Goal: Task Accomplishment & Management: Manage account settings

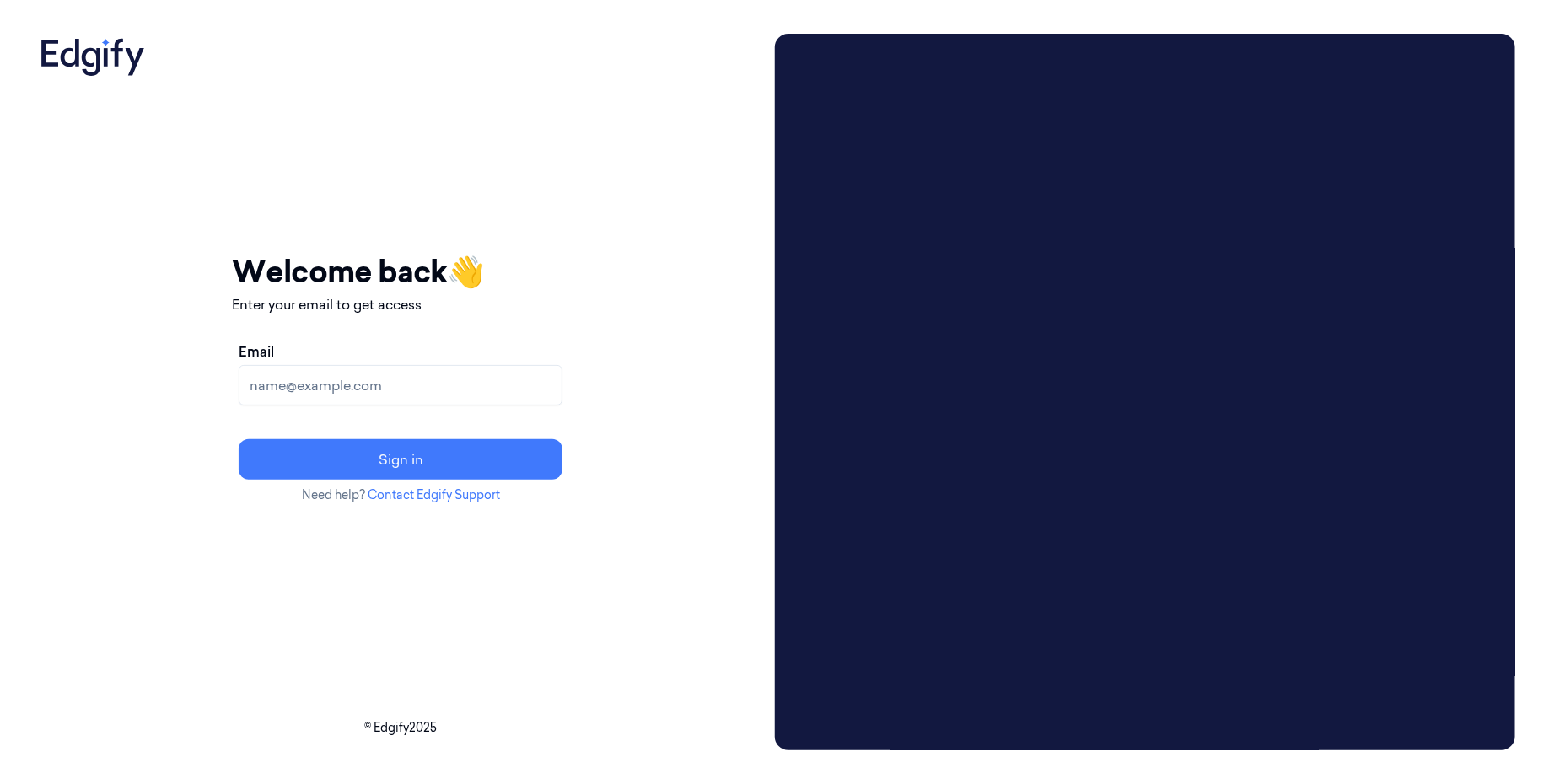
click at [488, 398] on input "Email" at bounding box center [400, 385] width 324 height 41
type input "[EMAIL_ADDRESS]"
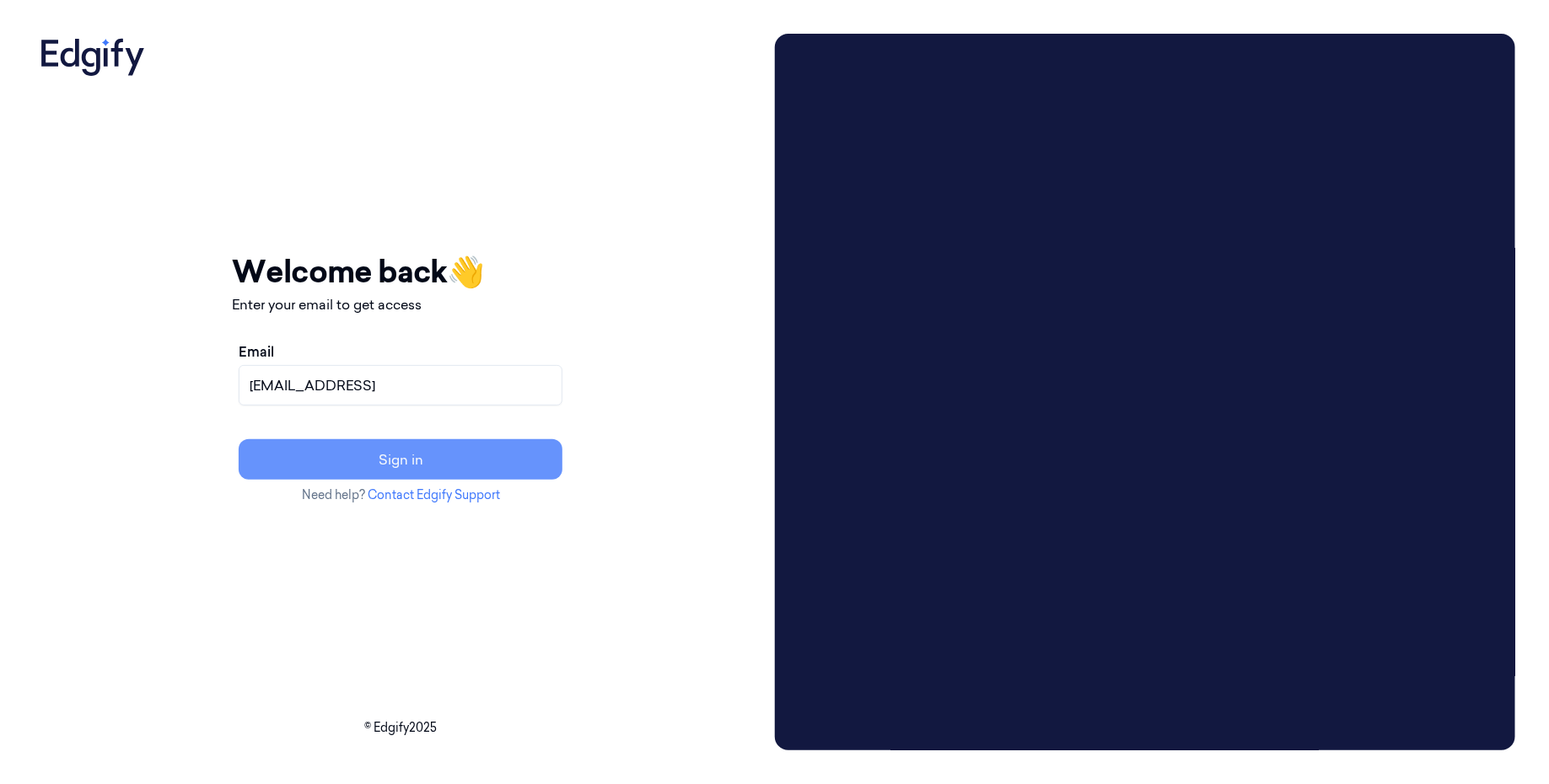
click at [472, 461] on button "Sign in" at bounding box center [400, 459] width 324 height 41
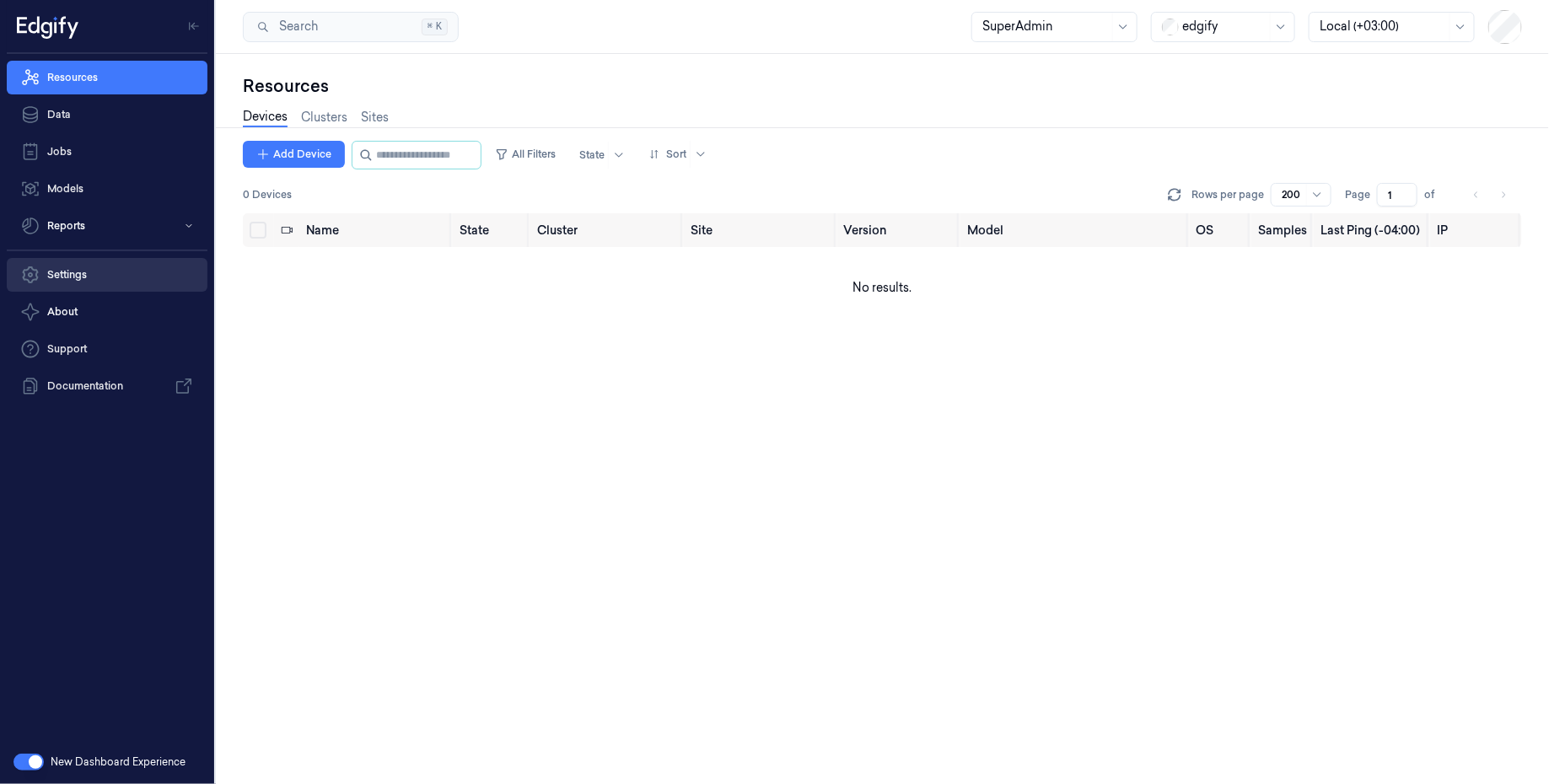
click at [122, 282] on link "Settings" at bounding box center [107, 274] width 201 height 34
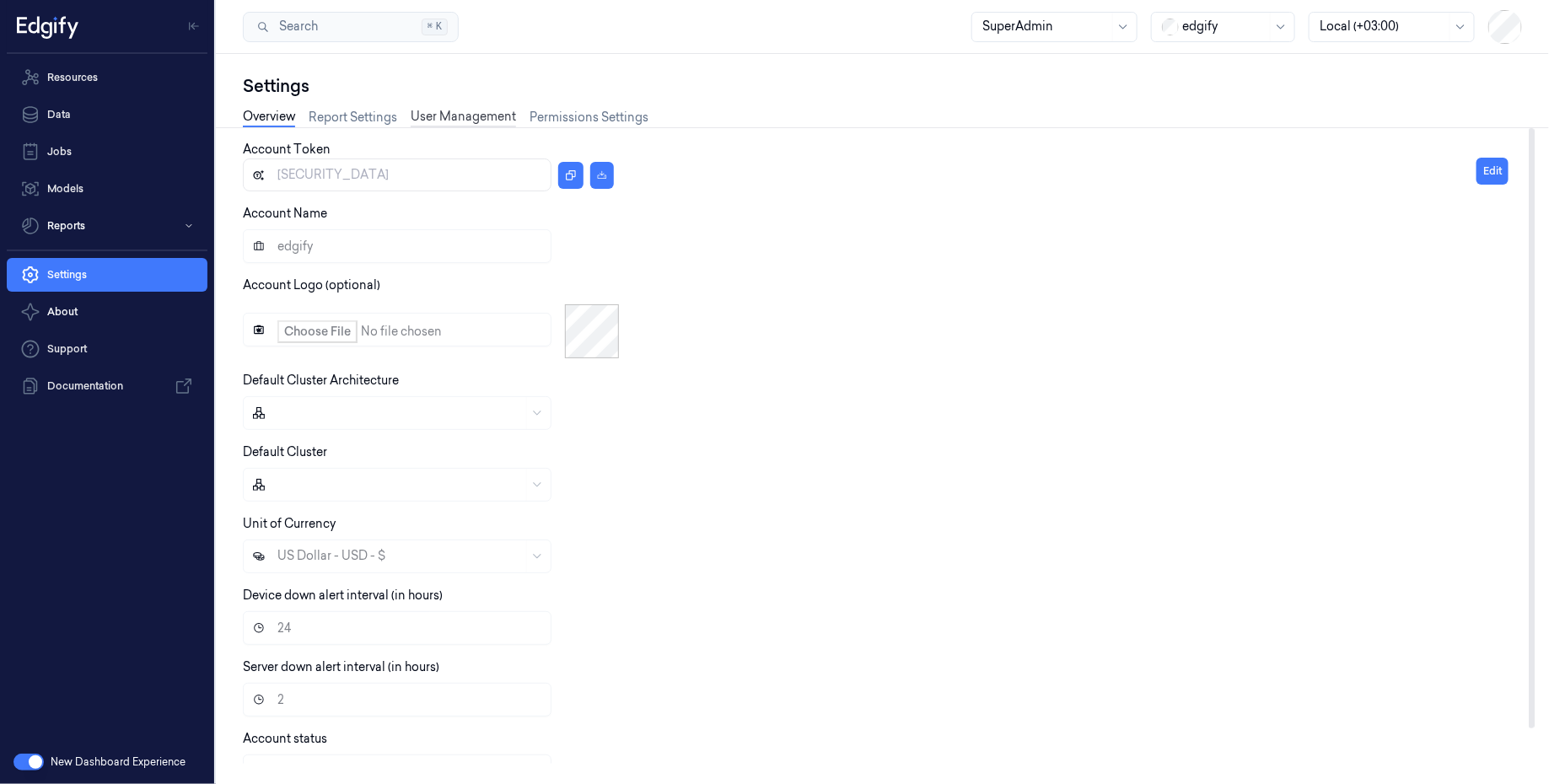
click at [455, 117] on link "User Management" at bounding box center [463, 117] width 105 height 19
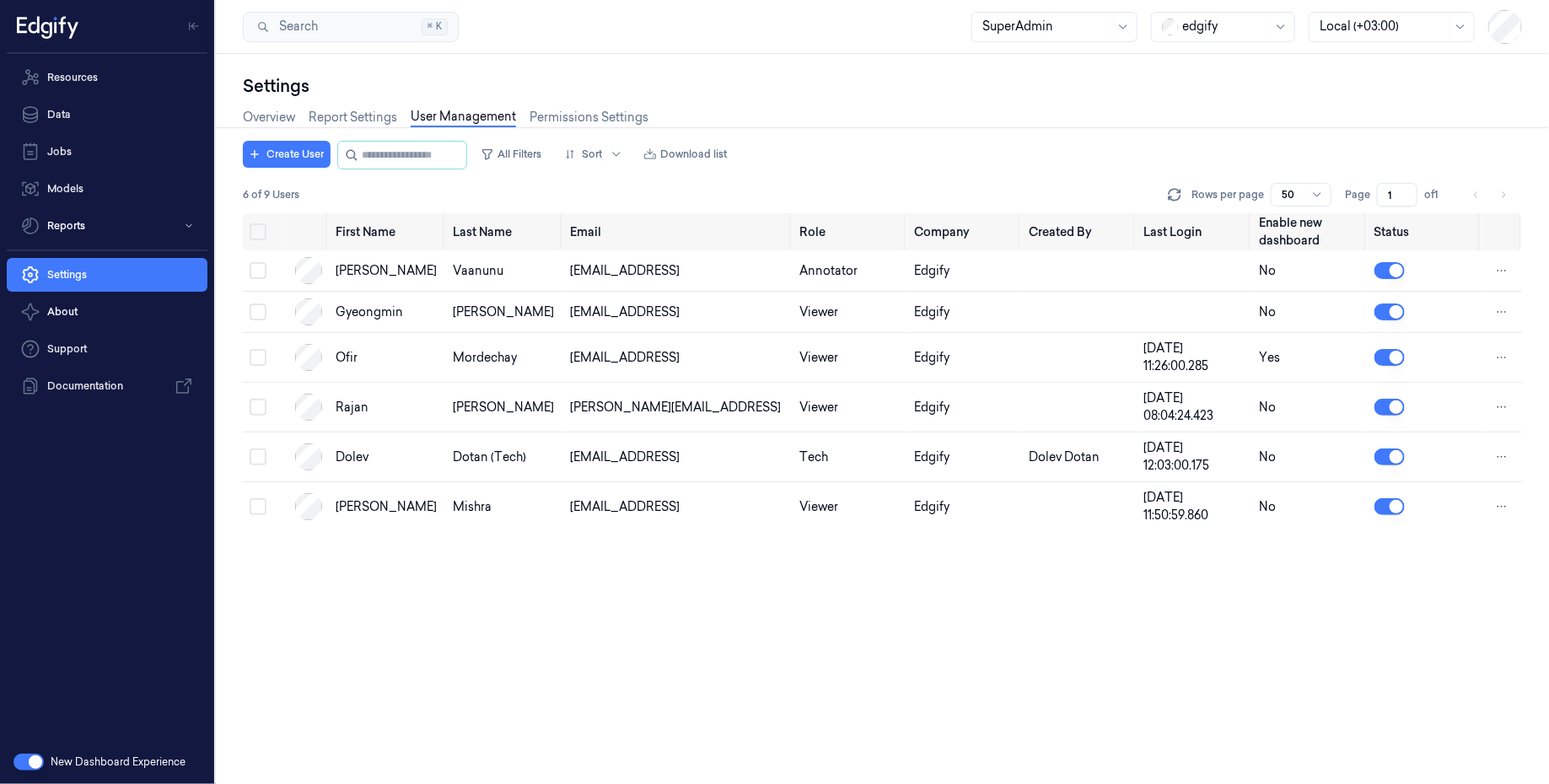
click at [1194, 29] on div at bounding box center [1224, 26] width 84 height 17
click at [1217, 124] on div "GiantEagle" at bounding box center [1208, 119] width 87 height 17
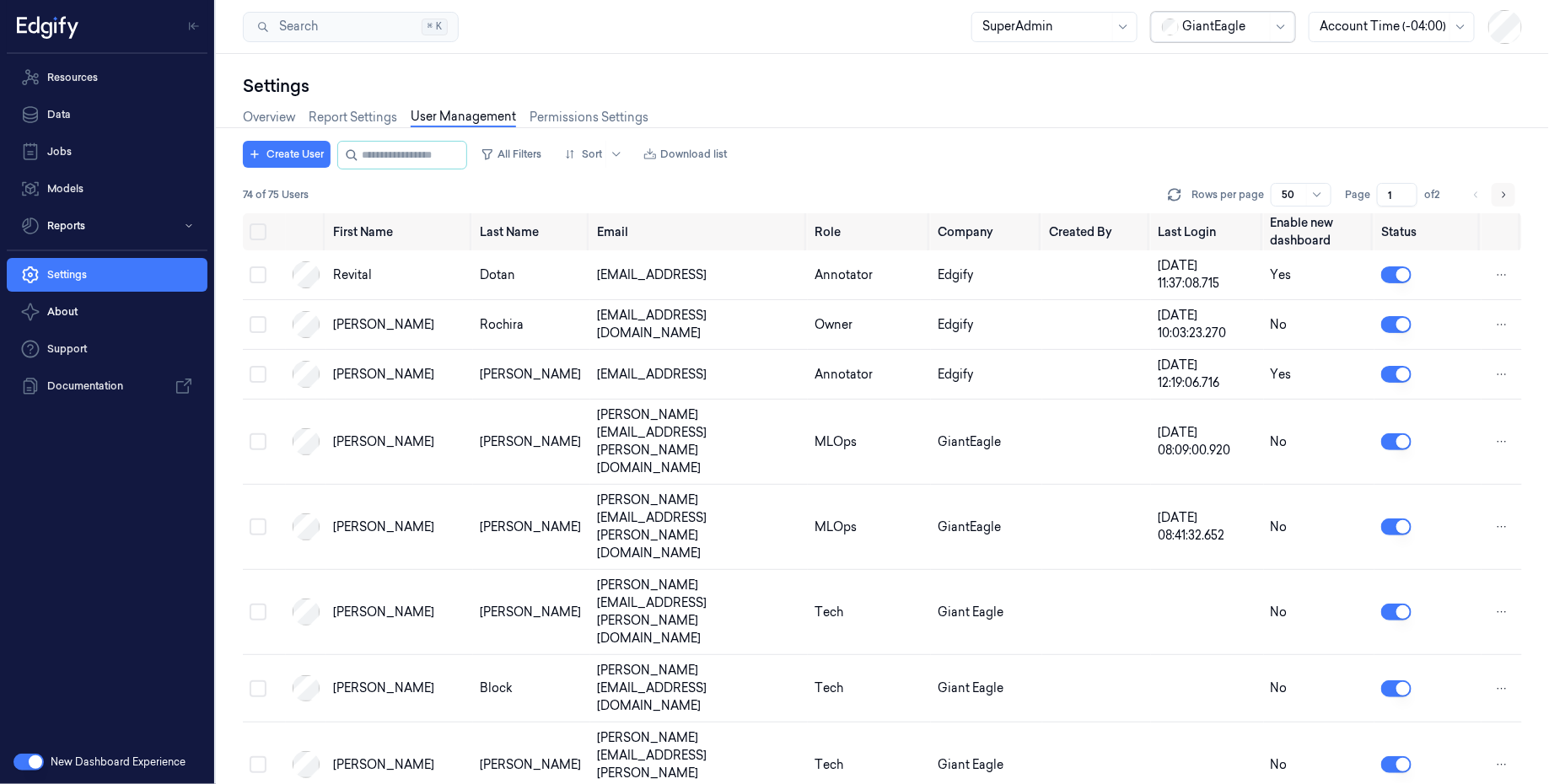
click at [1497, 191] on button "Go to next page" at bounding box center [1503, 194] width 23 height 23
type input "2"
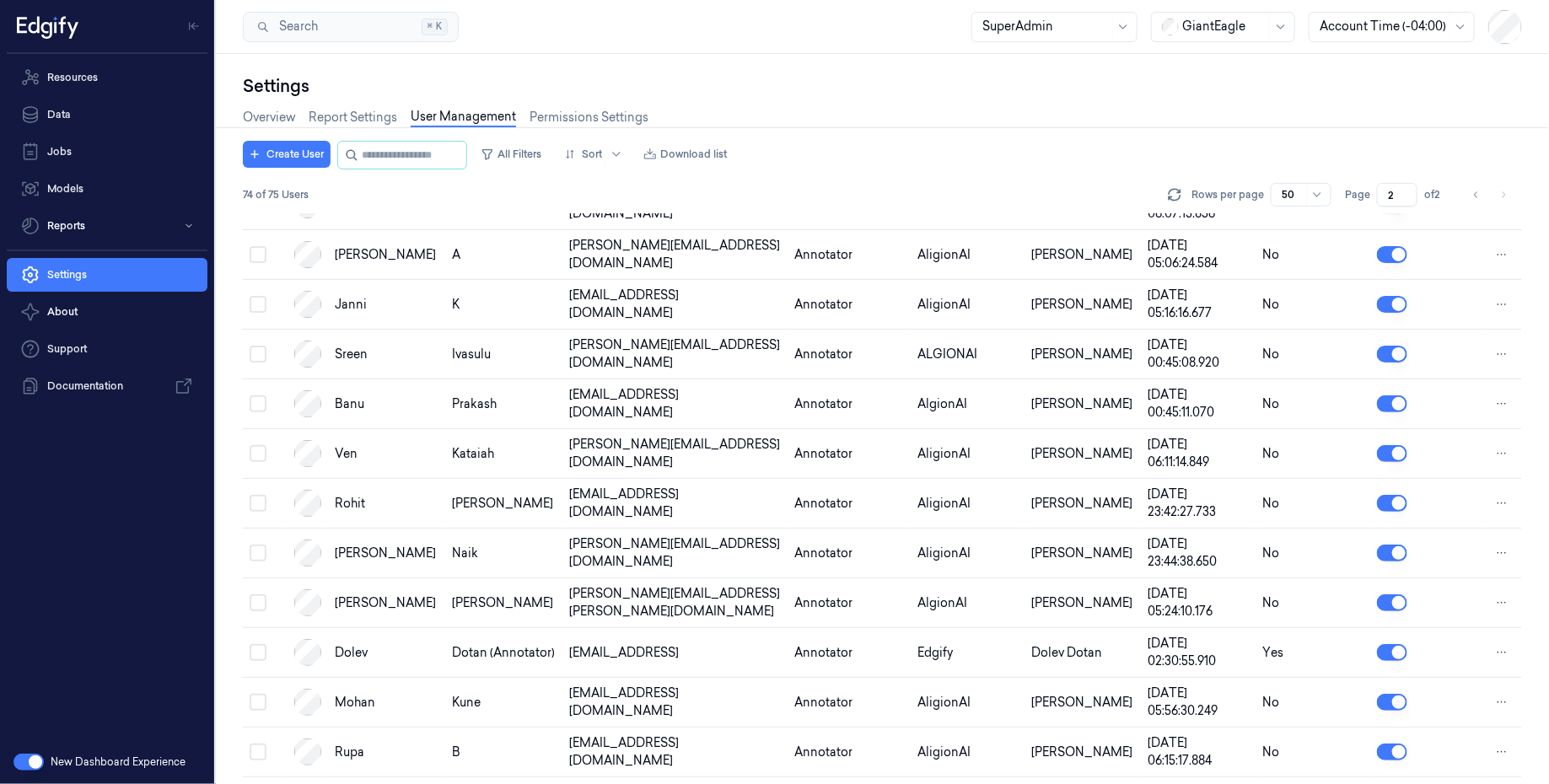
scroll to position [656, 0]
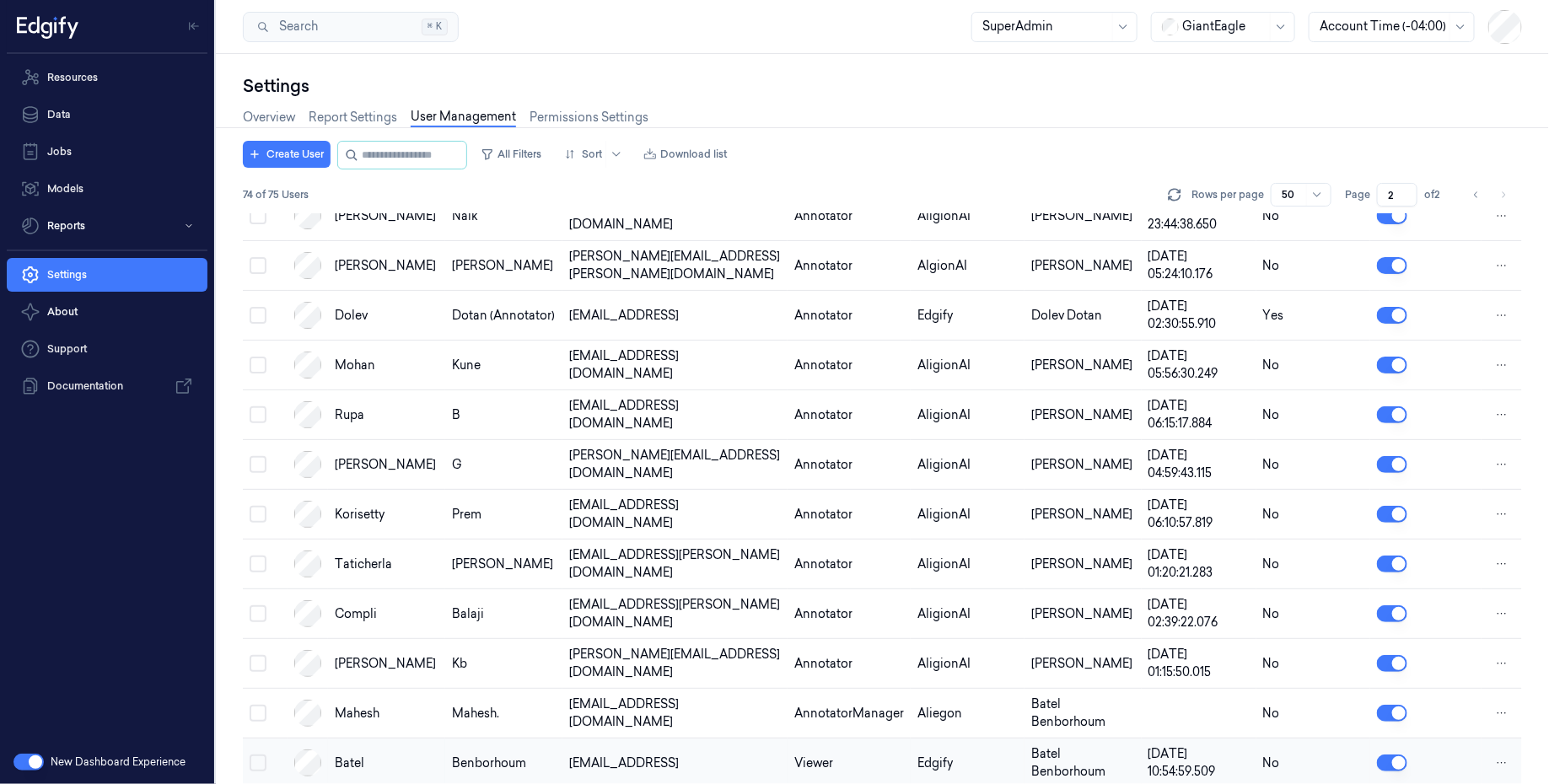
click at [1463, 754] on div at bounding box center [1426, 762] width 98 height 16
click at [390, 754] on div "Batel" at bounding box center [386, 763] width 103 height 17
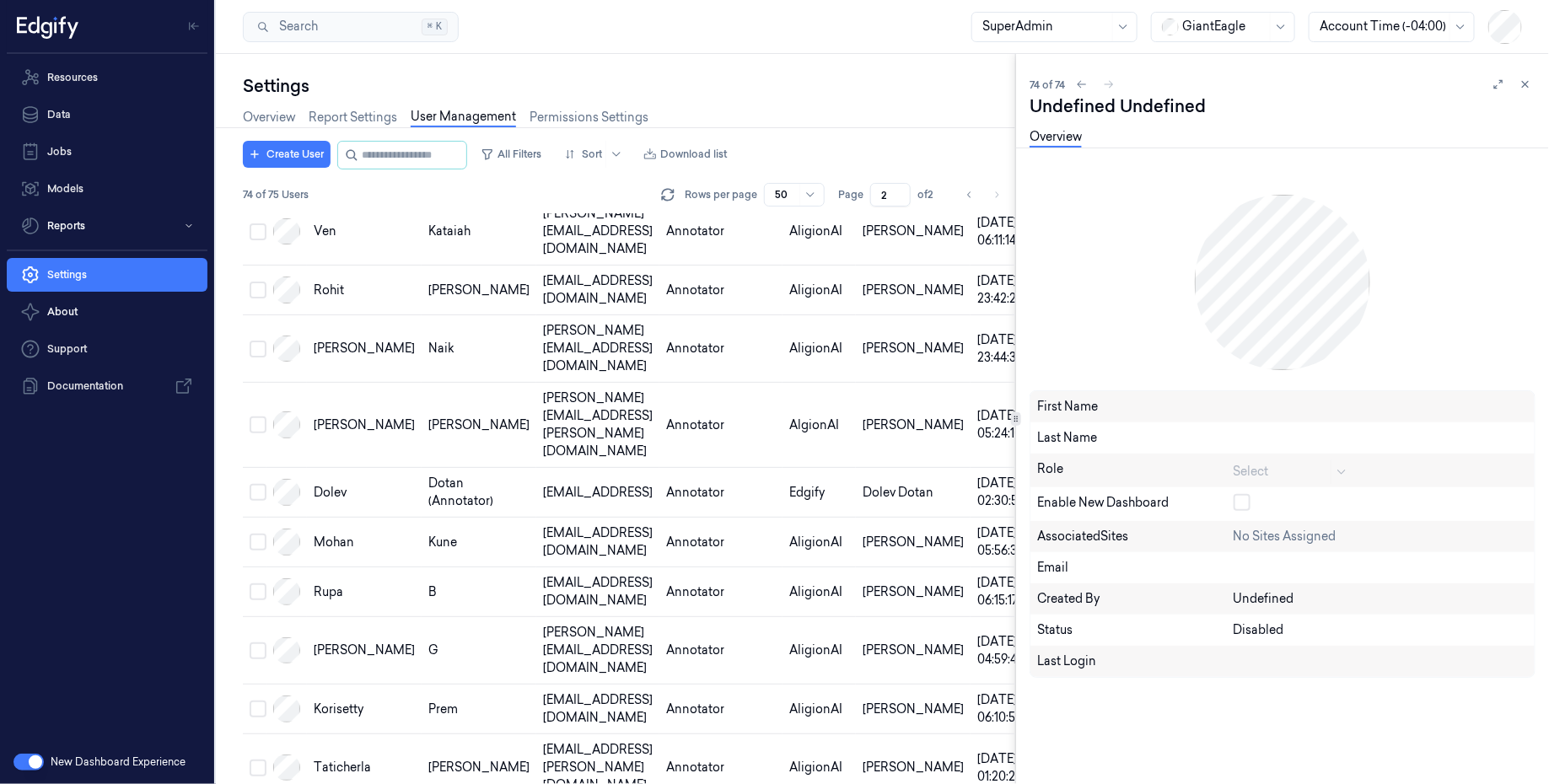
scroll to position [681, 0]
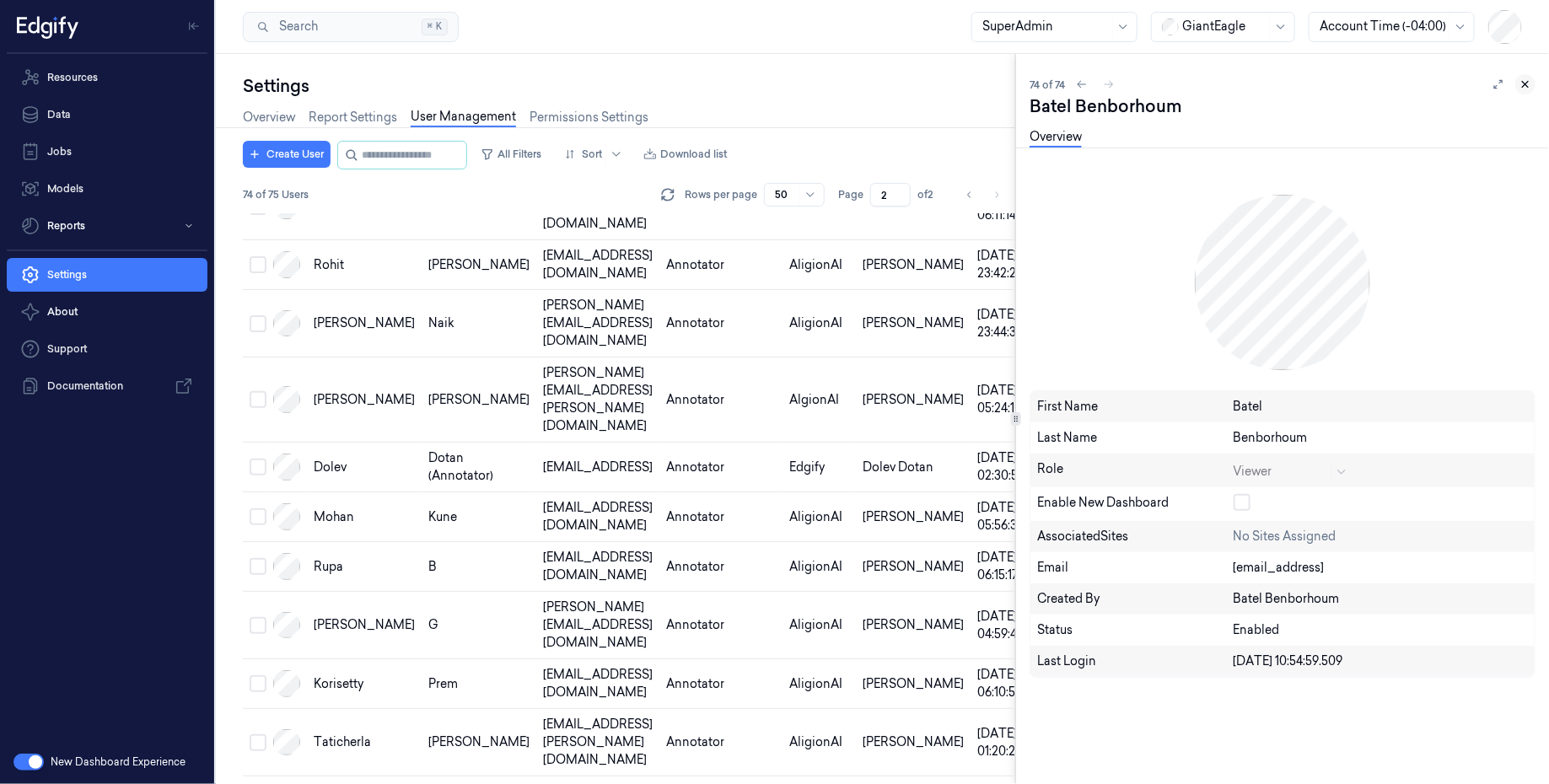
click at [1519, 87] on icon at bounding box center [1526, 84] width 12 height 12
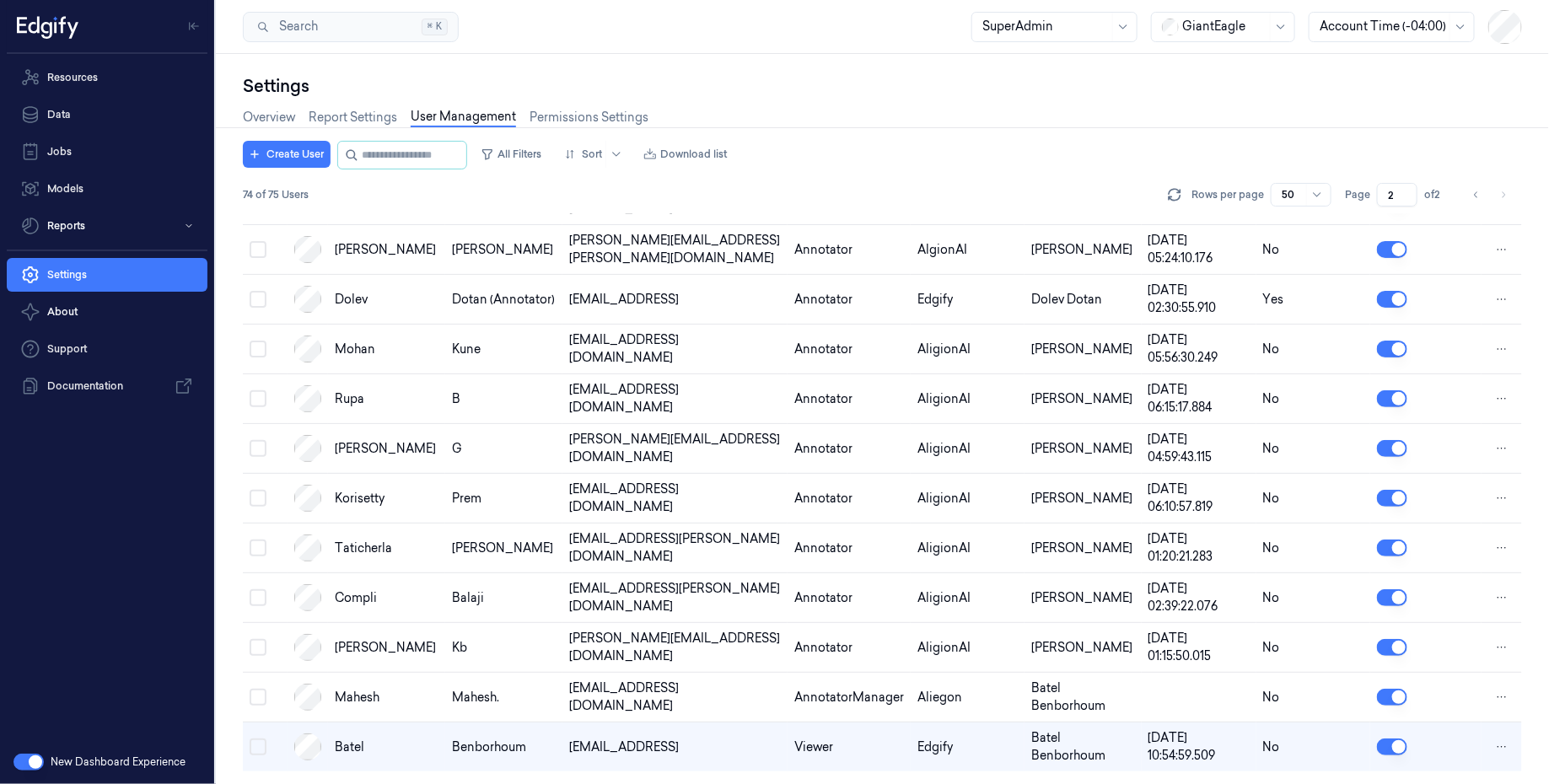
scroll to position [656, 0]
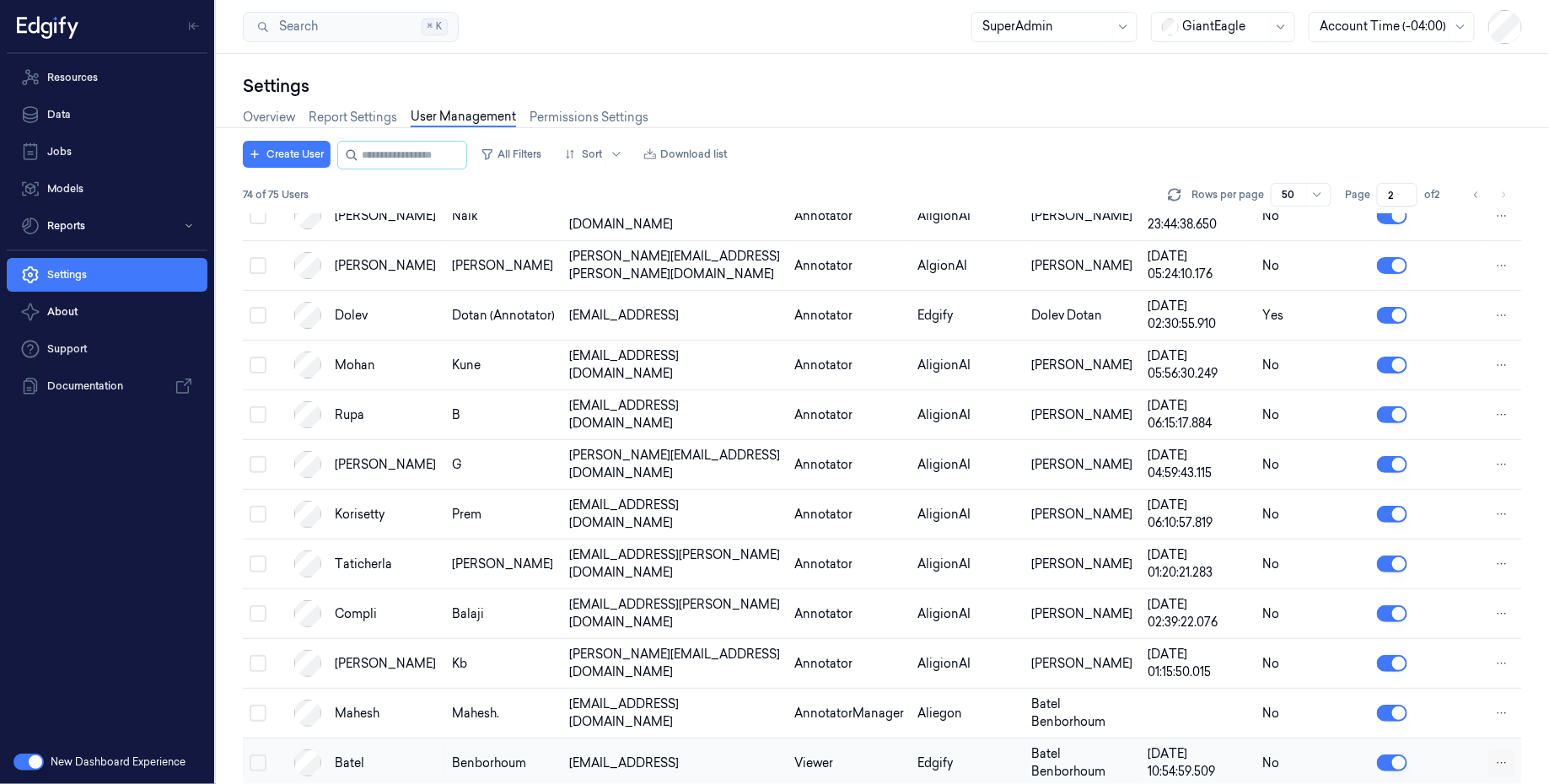
click at [1498, 748] on html "Resources Data Jobs Models Reports Settings About Support Documentation New Das…" at bounding box center [774, 392] width 1549 height 784
click at [1424, 759] on span "Delete" at bounding box center [1408, 760] width 37 height 15
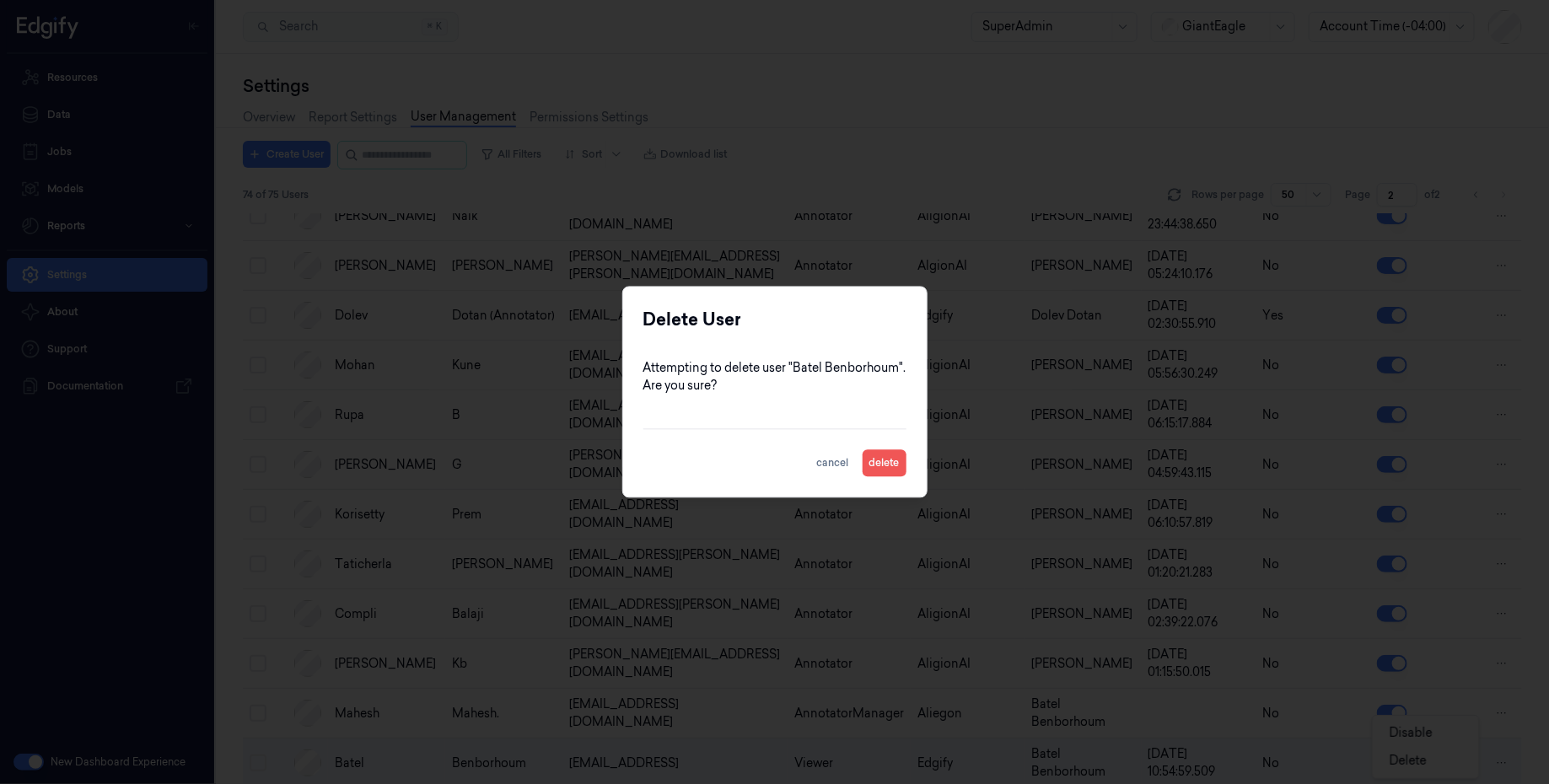
click at [884, 457] on button "delete" at bounding box center [884, 463] width 43 height 27
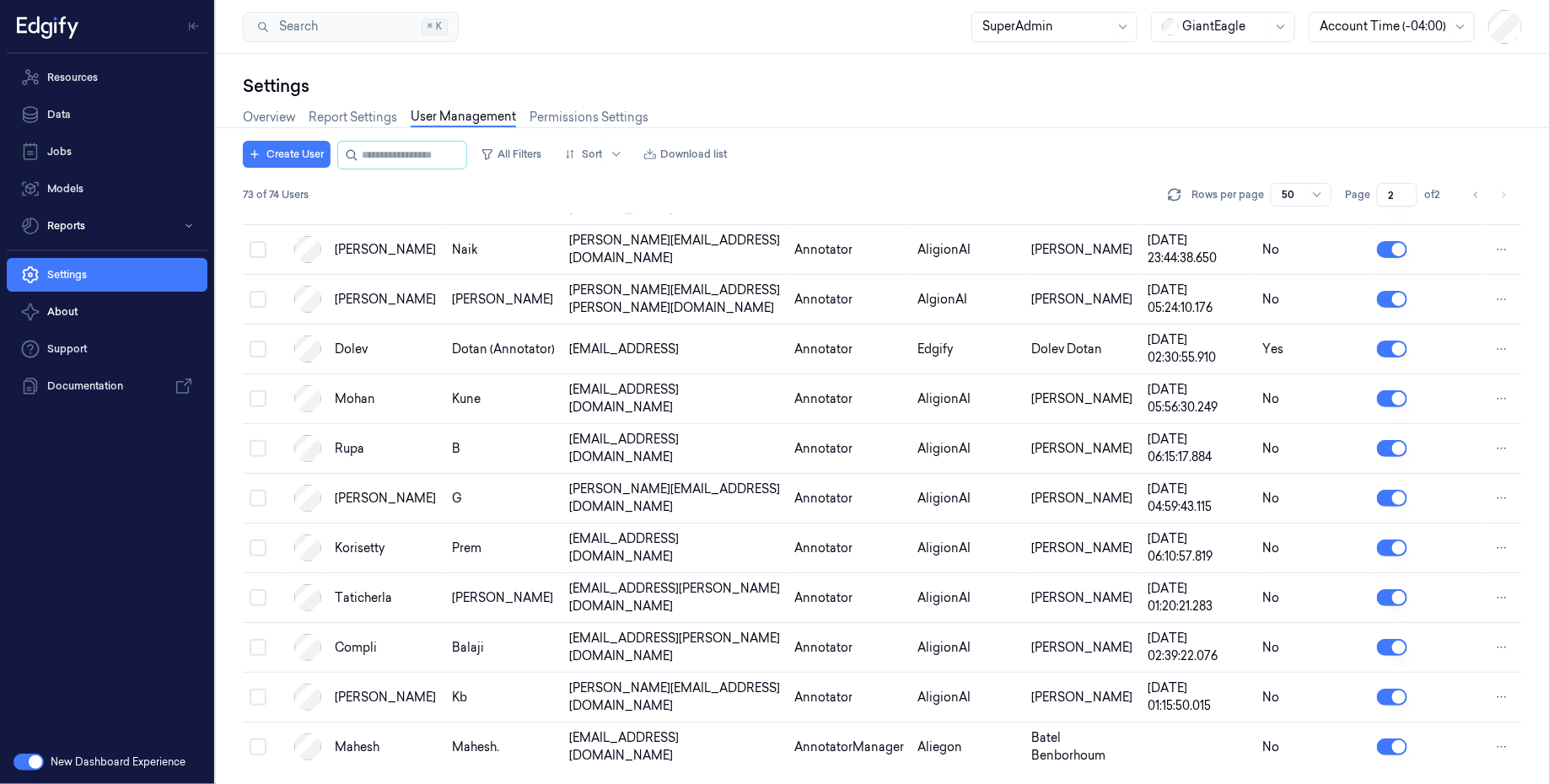
scroll to position [607, 0]
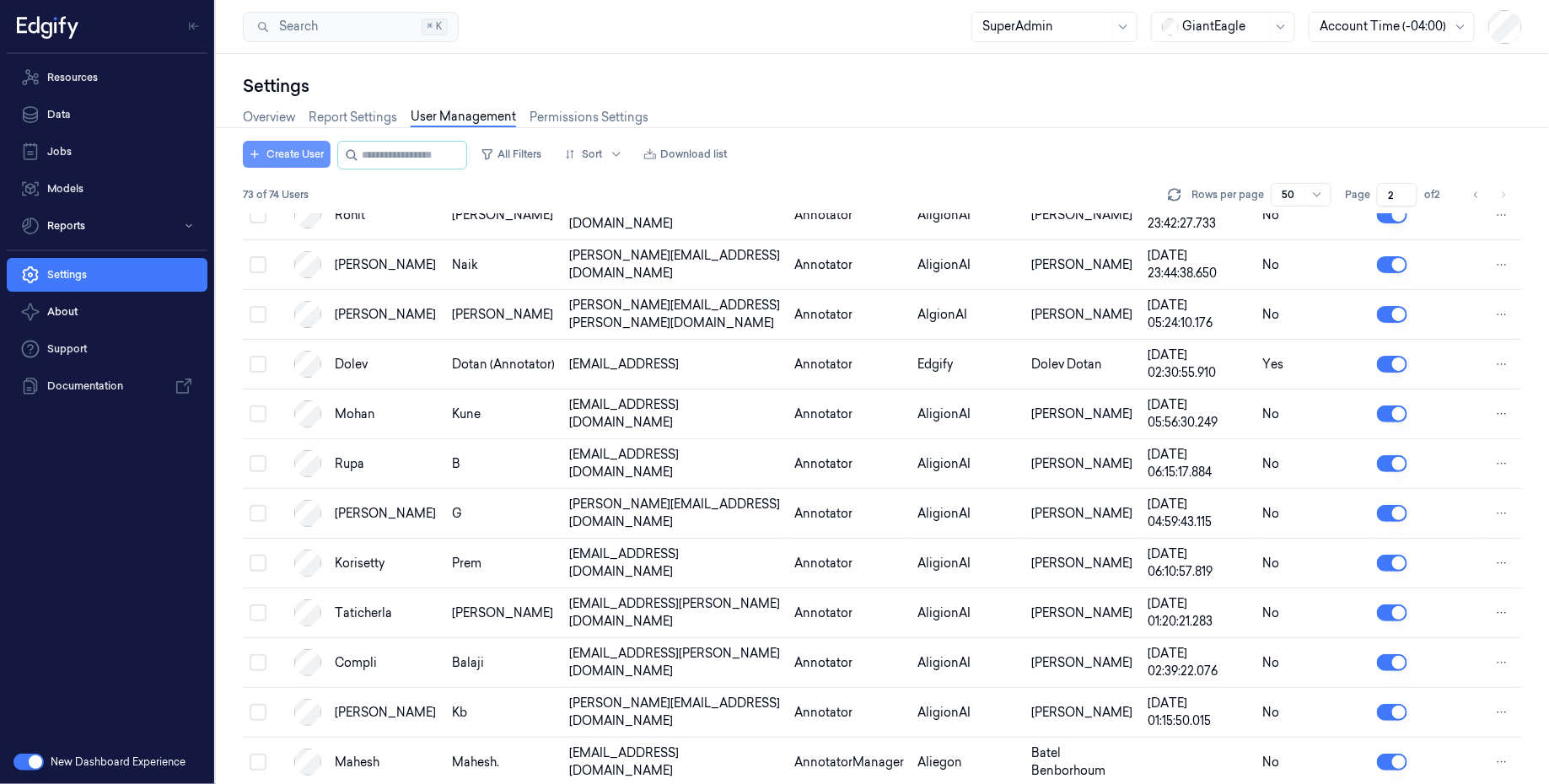
click at [308, 154] on button "Create User" at bounding box center [287, 154] width 88 height 27
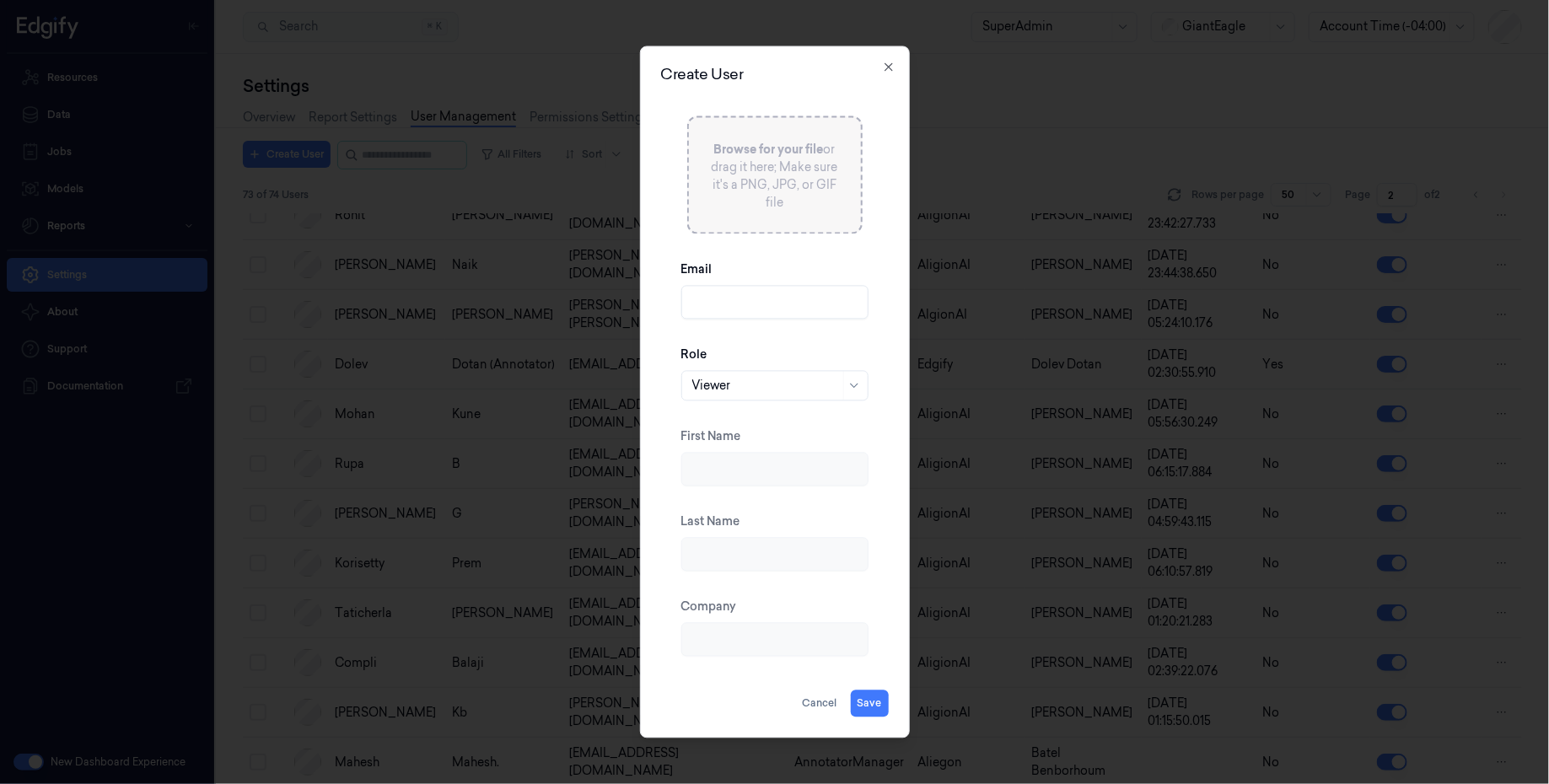
click at [717, 308] on input "Email" at bounding box center [775, 302] width 188 height 34
click at [730, 303] on input "batelb@edgify.ai" at bounding box center [775, 302] width 188 height 34
type input "batelb+annotator@edgify.ai"
click at [774, 381] on div at bounding box center [766, 385] width 148 height 17
click at [758, 457] on div "Annotator" at bounding box center [775, 451] width 165 height 17
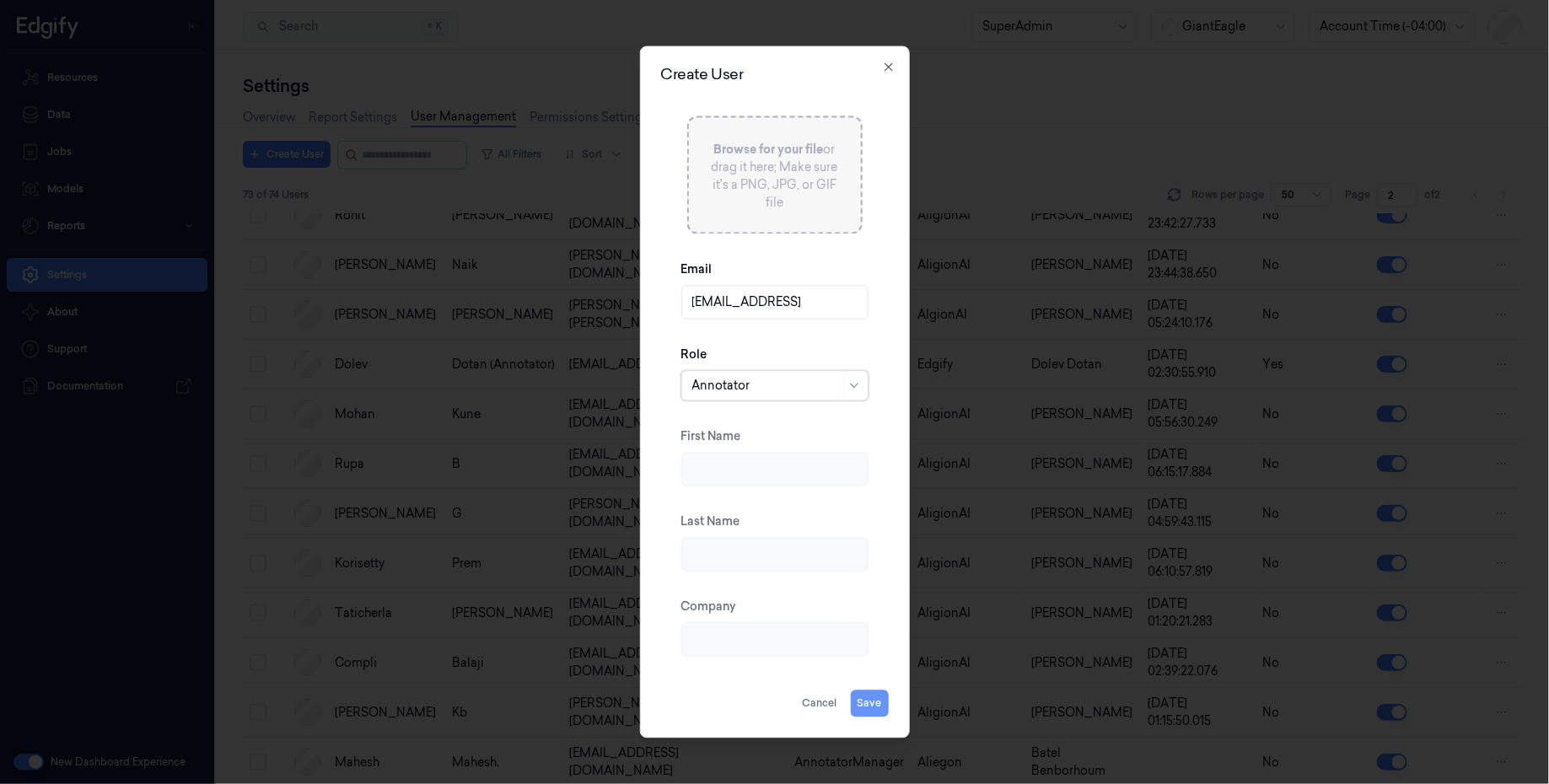
click at [879, 709] on button "Save" at bounding box center [870, 703] width 38 height 27
type input "Batel"
type input "Benborhoum"
type input "Edgify"
click at [770, 381] on div at bounding box center [766, 385] width 148 height 17
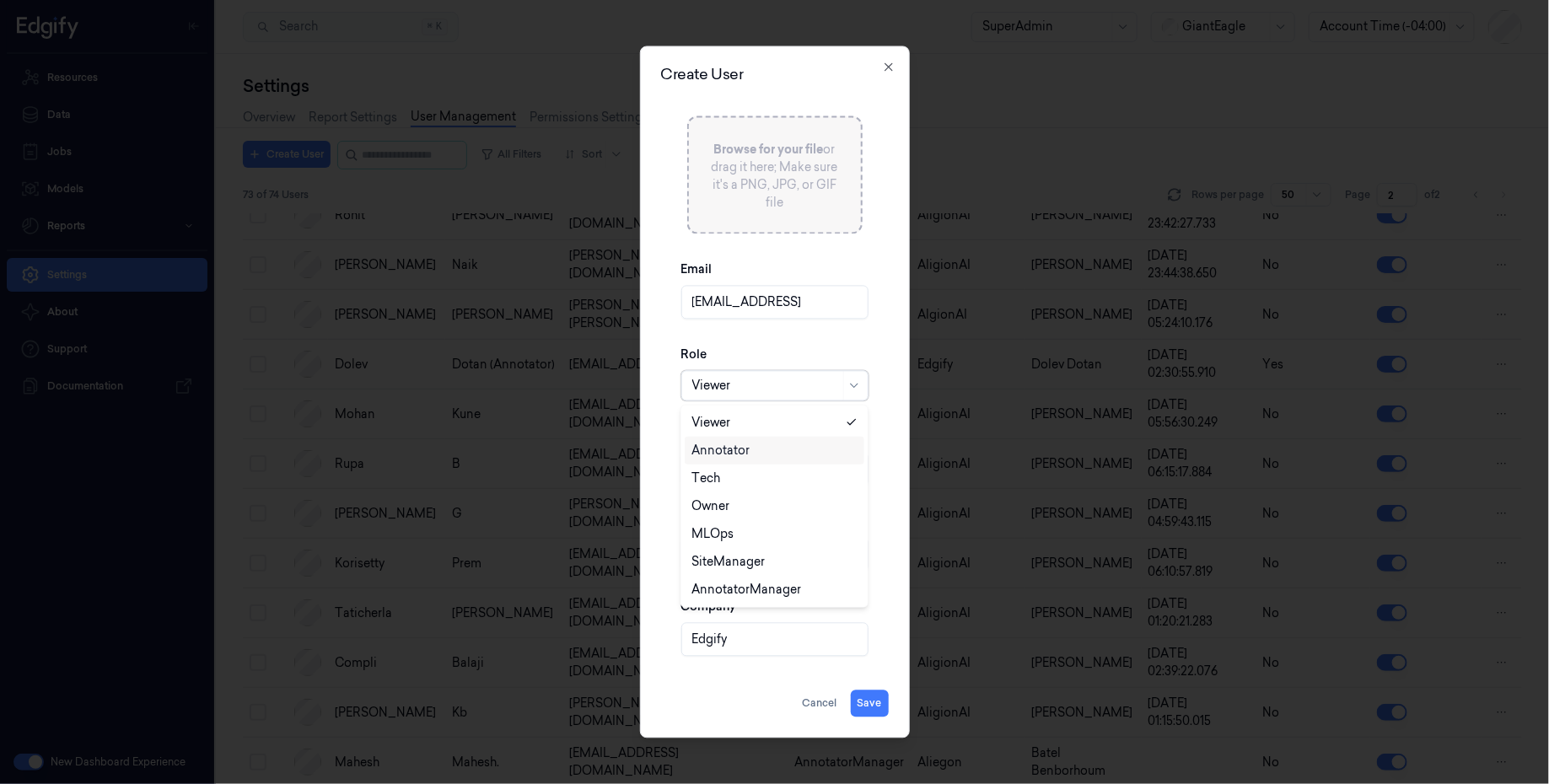
click at [751, 446] on div "Annotator" at bounding box center [774, 451] width 166 height 17
click at [883, 708] on button "Save" at bounding box center [870, 703] width 38 height 27
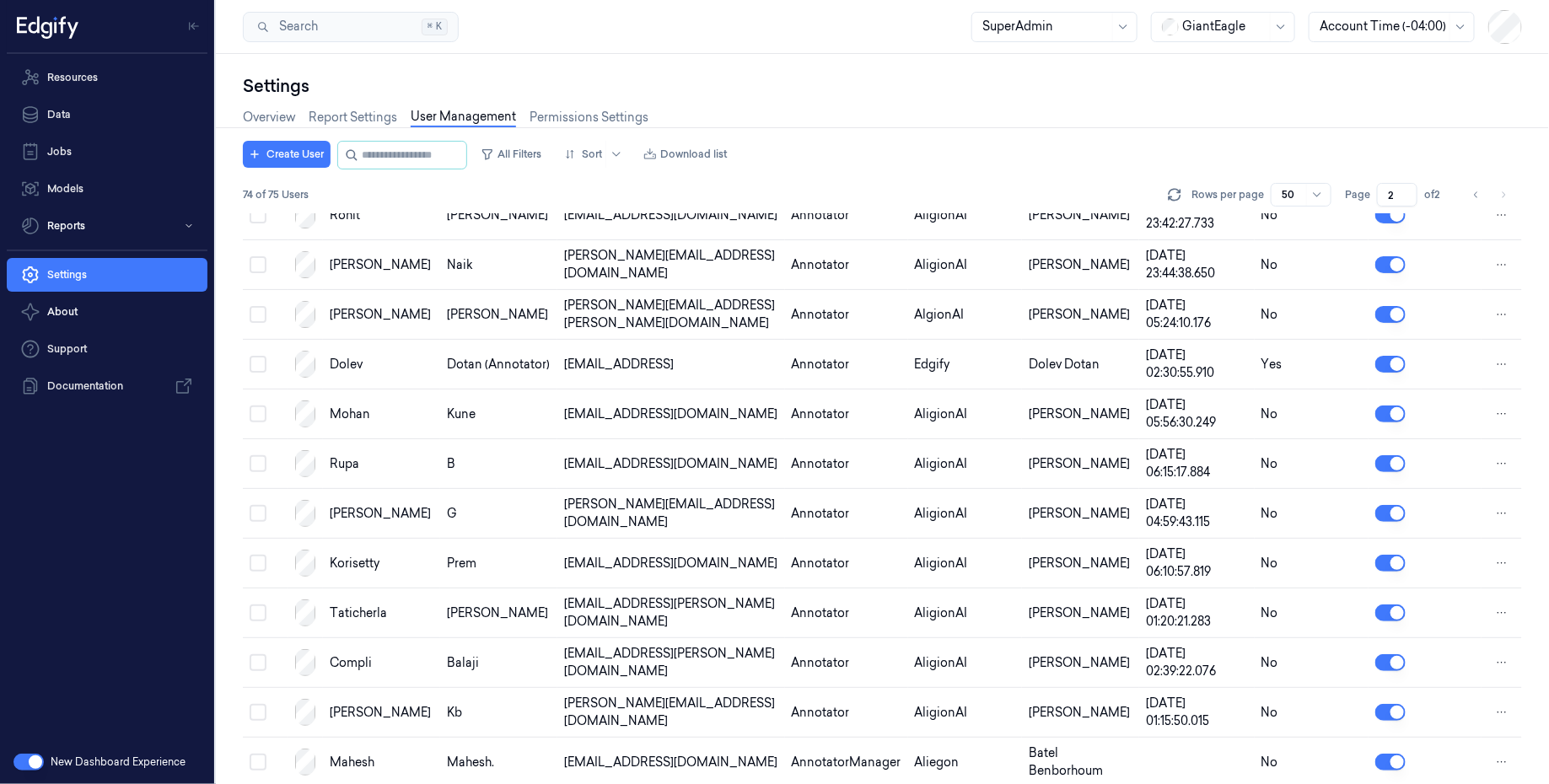
scroll to position [656, 0]
